Goal: Check status

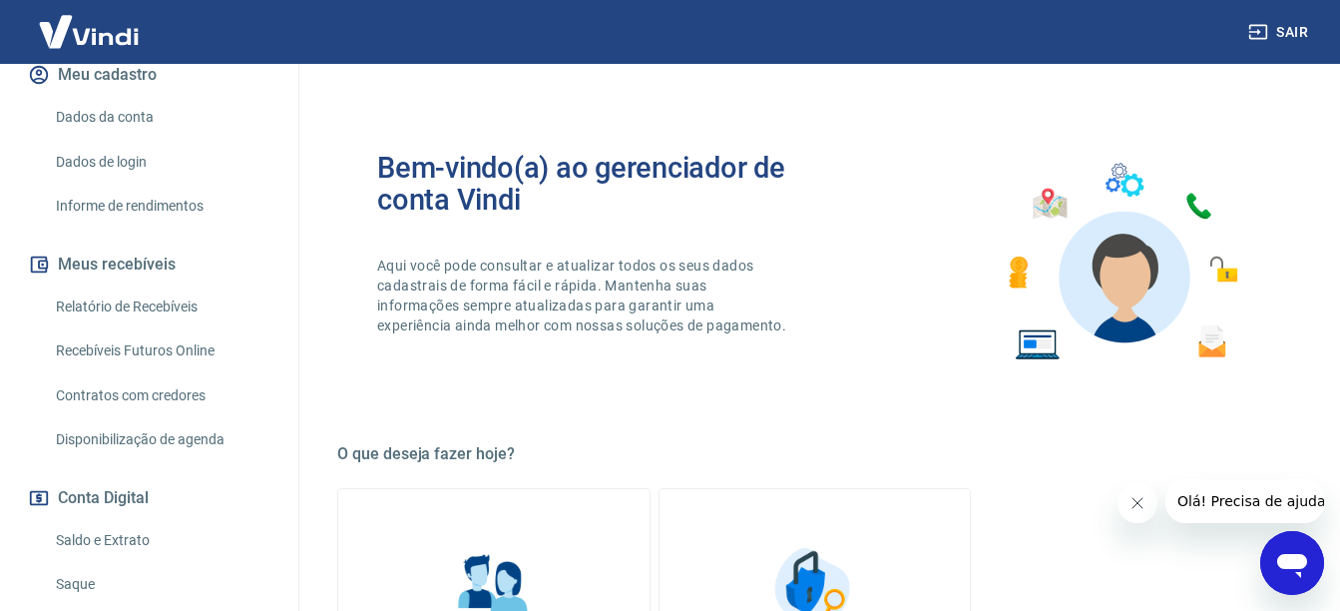
scroll to position [299, 0]
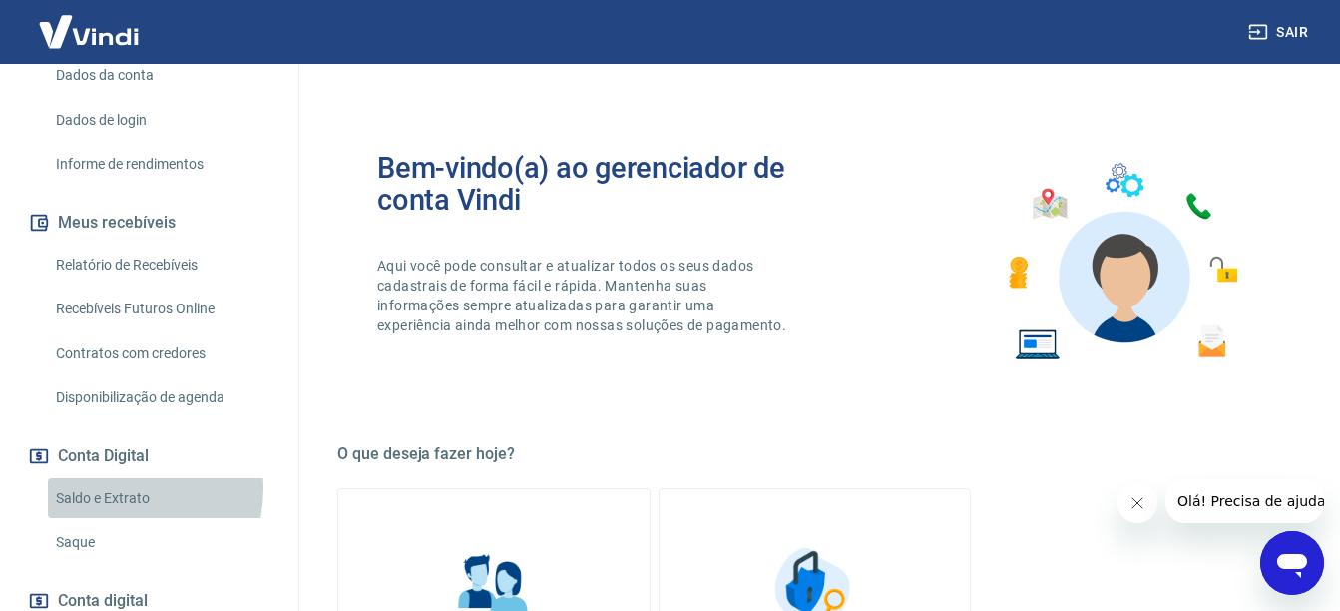
click at [119, 488] on link "Saldo e Extrato" at bounding box center [161, 498] width 227 height 41
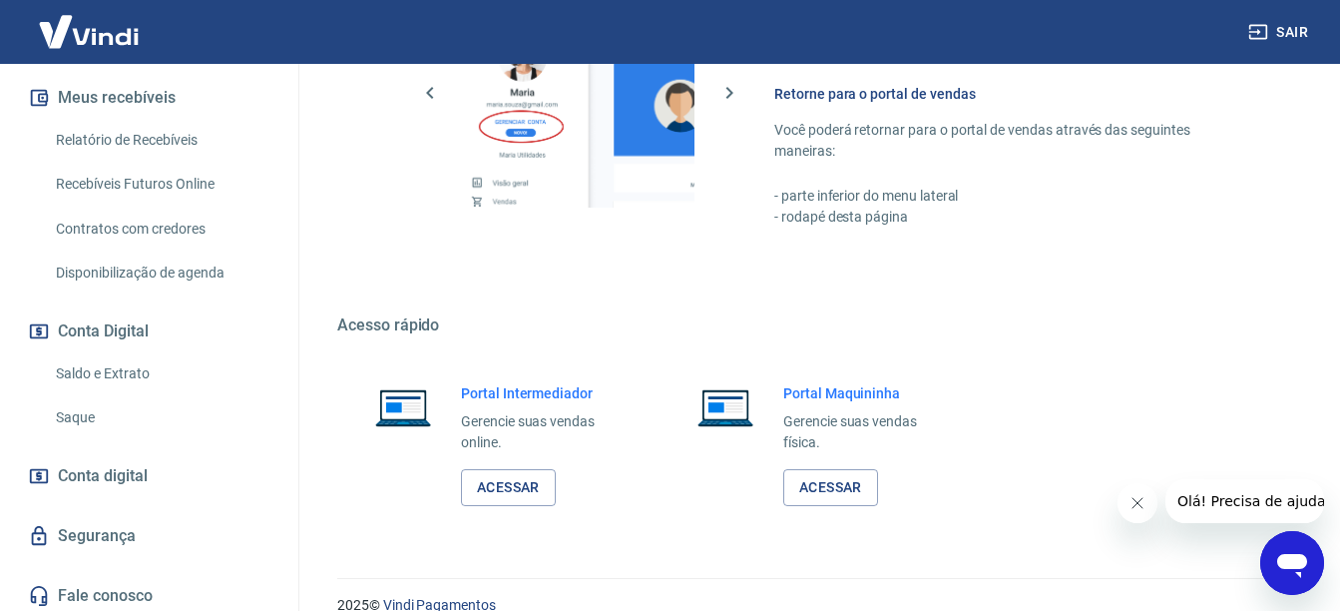
scroll to position [431, 0]
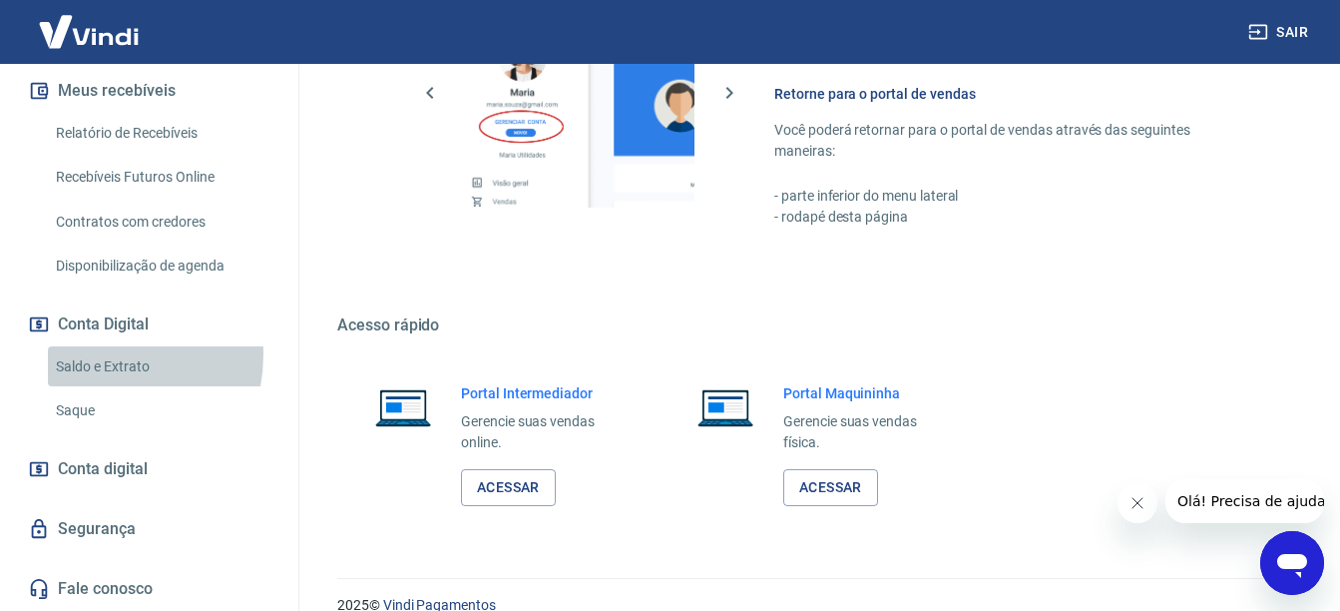
click at [100, 354] on link "Saldo e Extrato" at bounding box center [161, 366] width 227 height 41
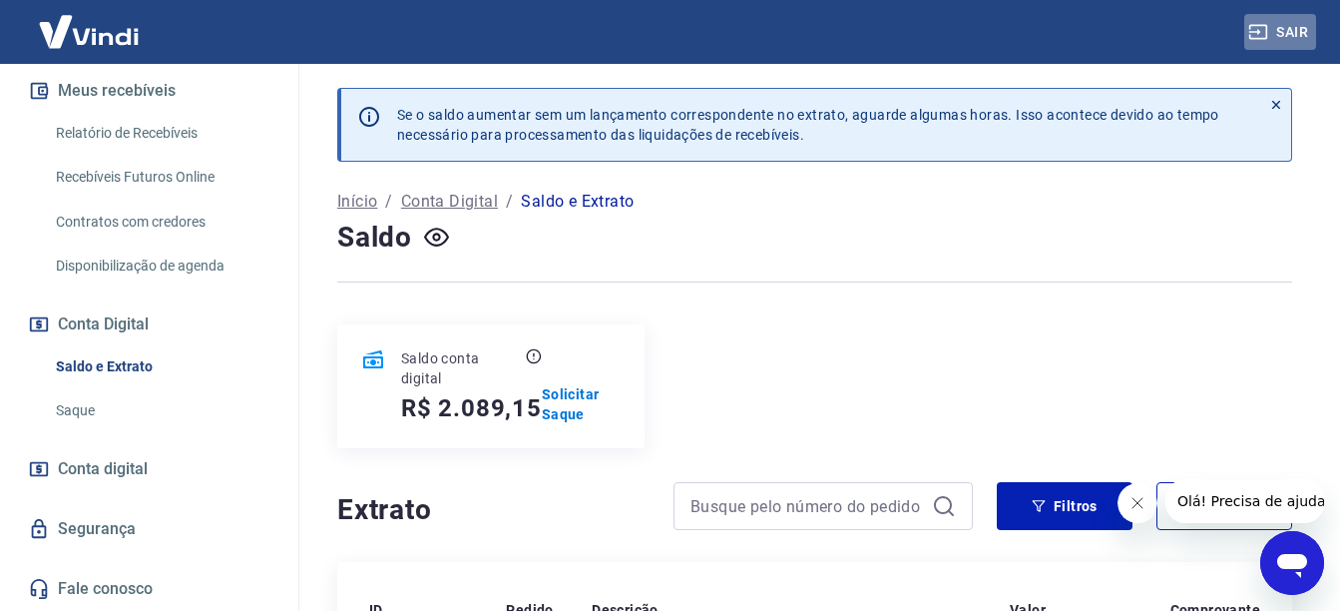
click at [1285, 30] on button "Sair" at bounding box center [1280, 32] width 72 height 37
